Goal: Check status

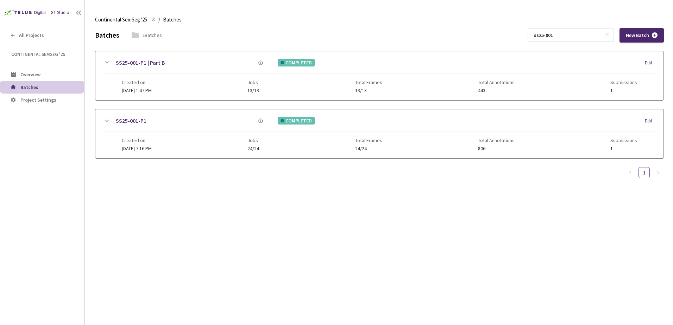
click at [108, 57] on div "SS25-001-P1 | Part B COMPLETED Edit Created on 30 May, 2025 at 1:47 PM Jobs 13/…" at bounding box center [379, 75] width 568 height 49
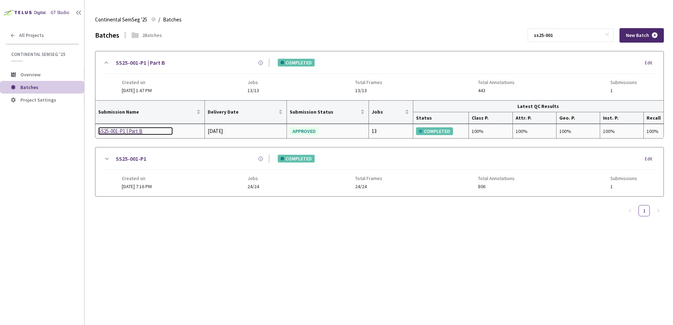
click at [106, 132] on div "SS25-001-P1 | Part B" at bounding box center [135, 131] width 75 height 8
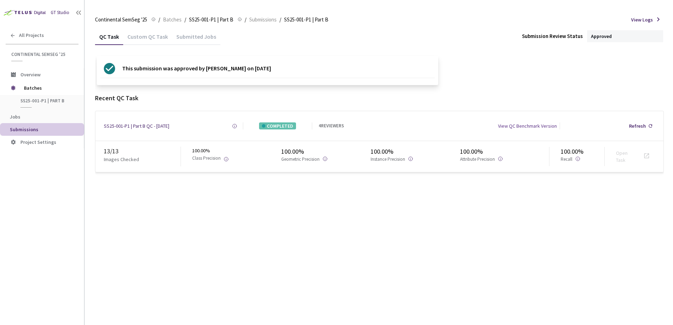
click at [148, 36] on div "Custom QC Task" at bounding box center [147, 39] width 49 height 12
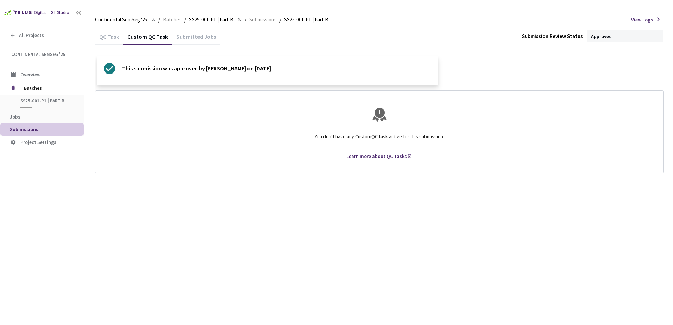
click at [107, 36] on div "QC Task" at bounding box center [109, 39] width 28 height 12
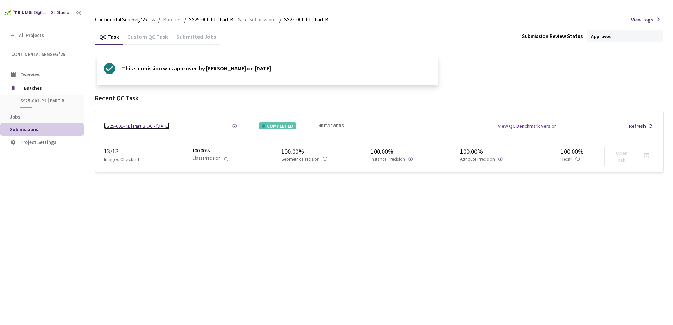
click at [125, 126] on div "SS25-001-P1 | Part B QC - [DATE]" at bounding box center [136, 125] width 65 height 7
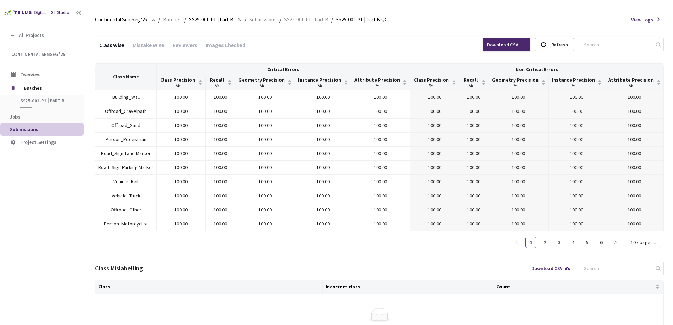
click at [225, 46] on div "Images Checked" at bounding box center [225, 48] width 48 height 12
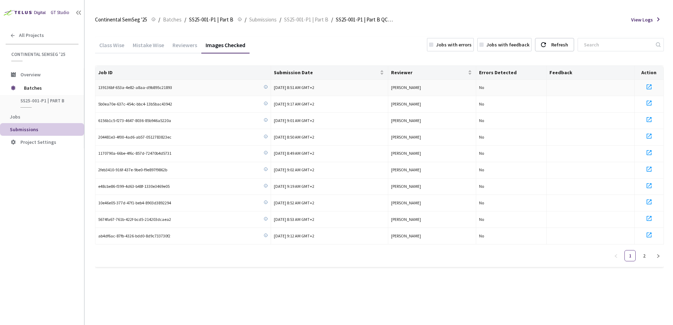
click at [647, 87] on icon at bounding box center [648, 87] width 8 height 8
